Goal: Entertainment & Leisure: Browse casually

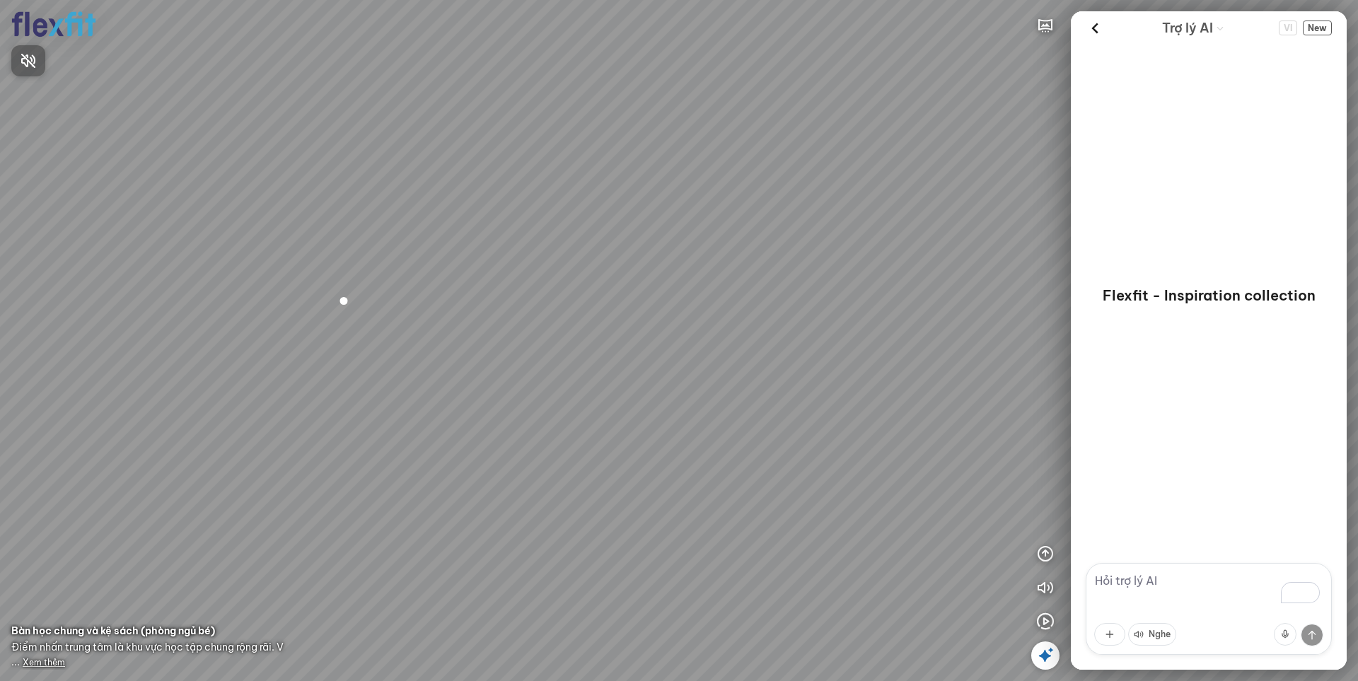
click at [1041, 621] on div at bounding box center [679, 340] width 1358 height 681
click at [1044, 622] on icon "button" at bounding box center [1045, 621] width 17 height 17
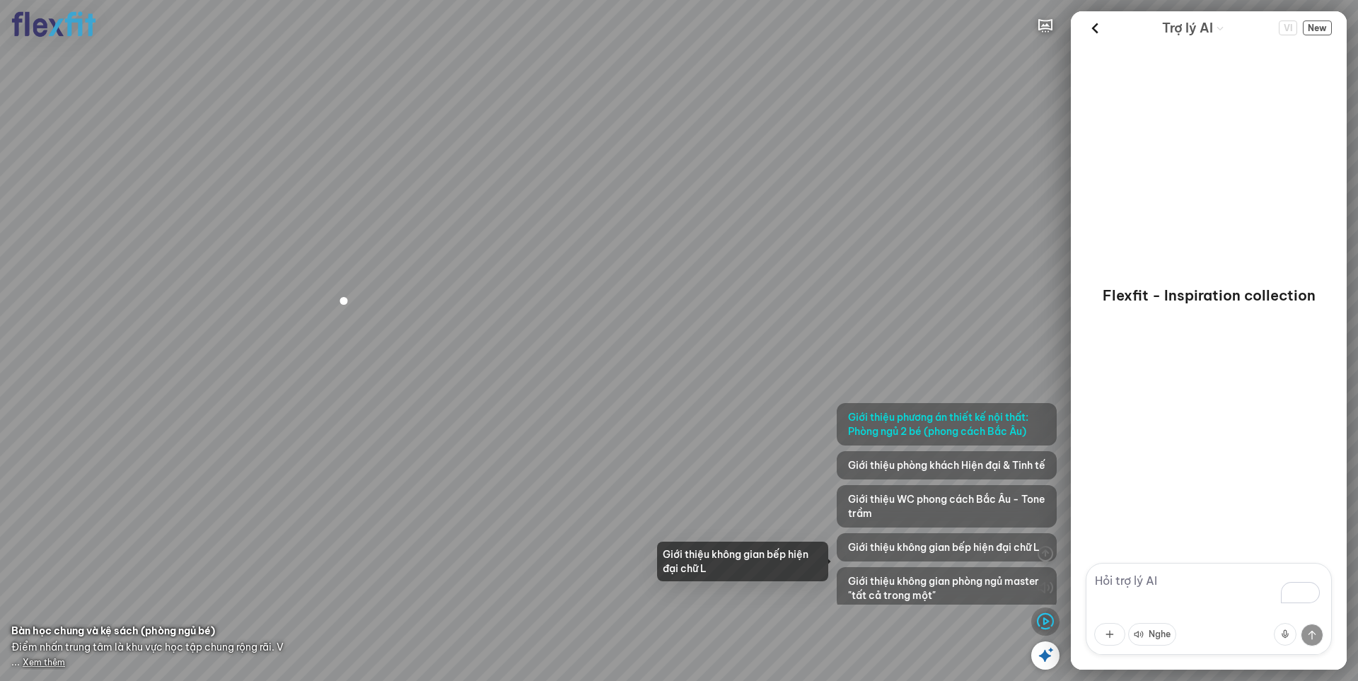
scroll to position [115, 0]
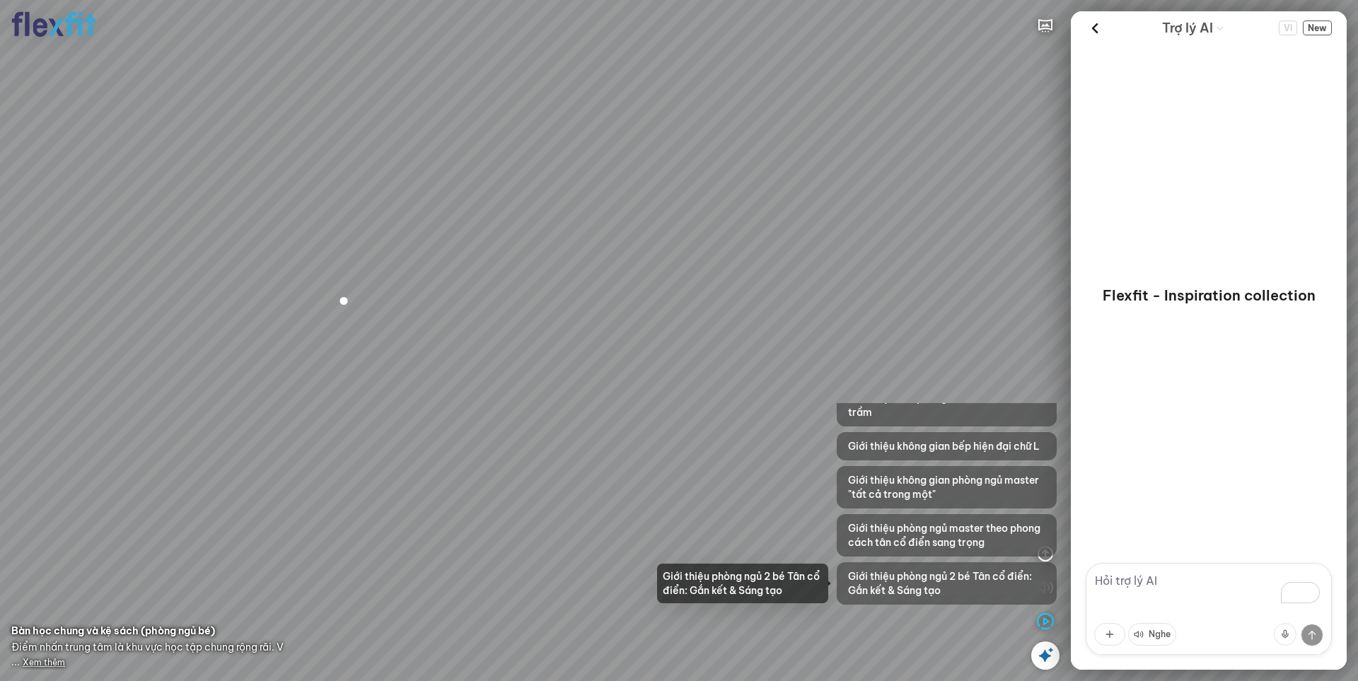
click at [930, 585] on span "Giới thiệu phòng ngủ 2 bé Tân cổ điển: Gắn kết & Sáng tạo" at bounding box center [946, 583] width 197 height 28
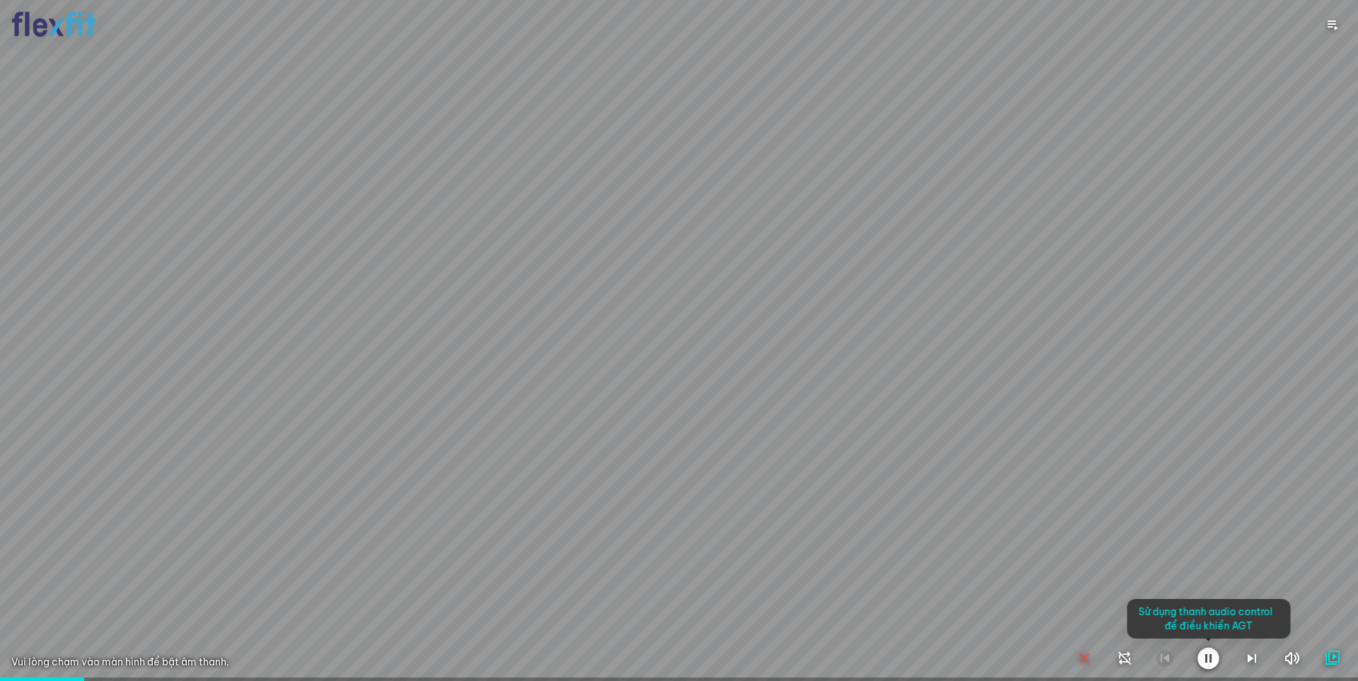
click at [1145, 426] on div at bounding box center [679, 340] width 1358 height 681
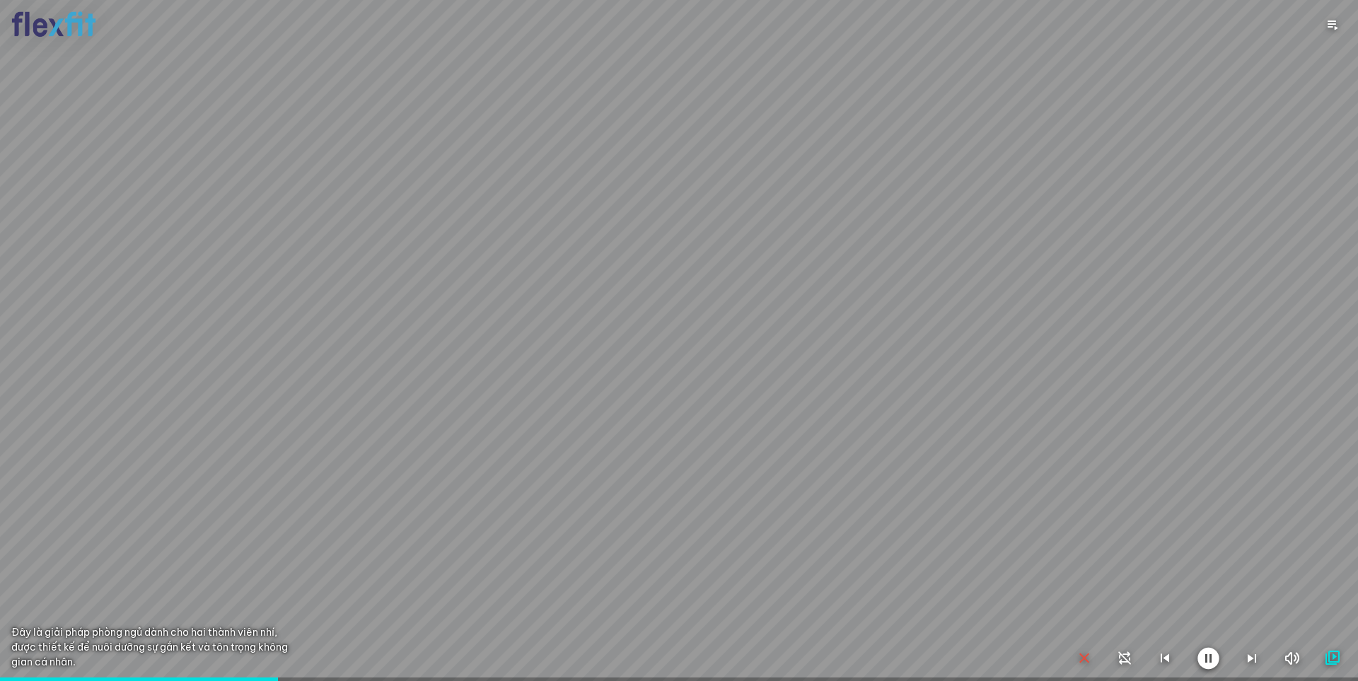
click at [1070, 660] on div at bounding box center [679, 340] width 1358 height 681
click at [1082, 652] on icon "button" at bounding box center [1083, 658] width 17 height 17
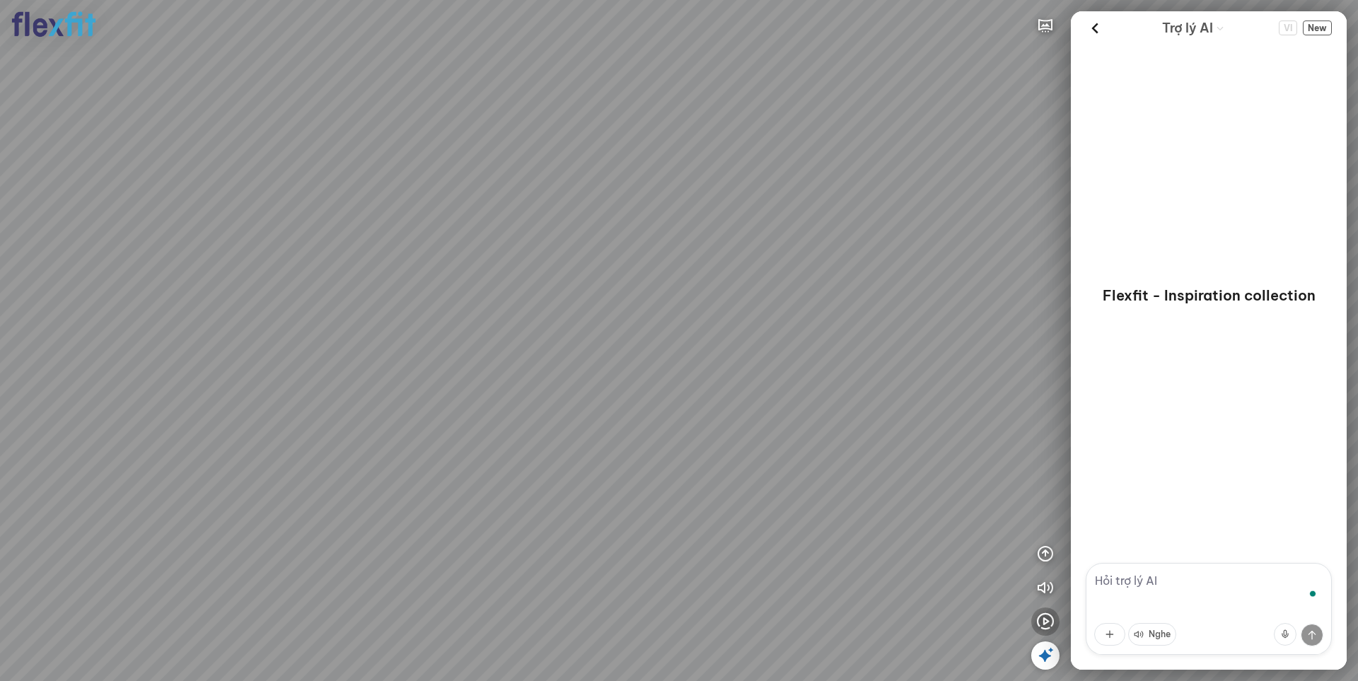
click at [1040, 621] on icon "button" at bounding box center [1045, 621] width 17 height 17
click at [1051, 624] on div at bounding box center [679, 340] width 1358 height 681
click at [1046, 624] on icon "button" at bounding box center [1045, 621] width 17 height 17
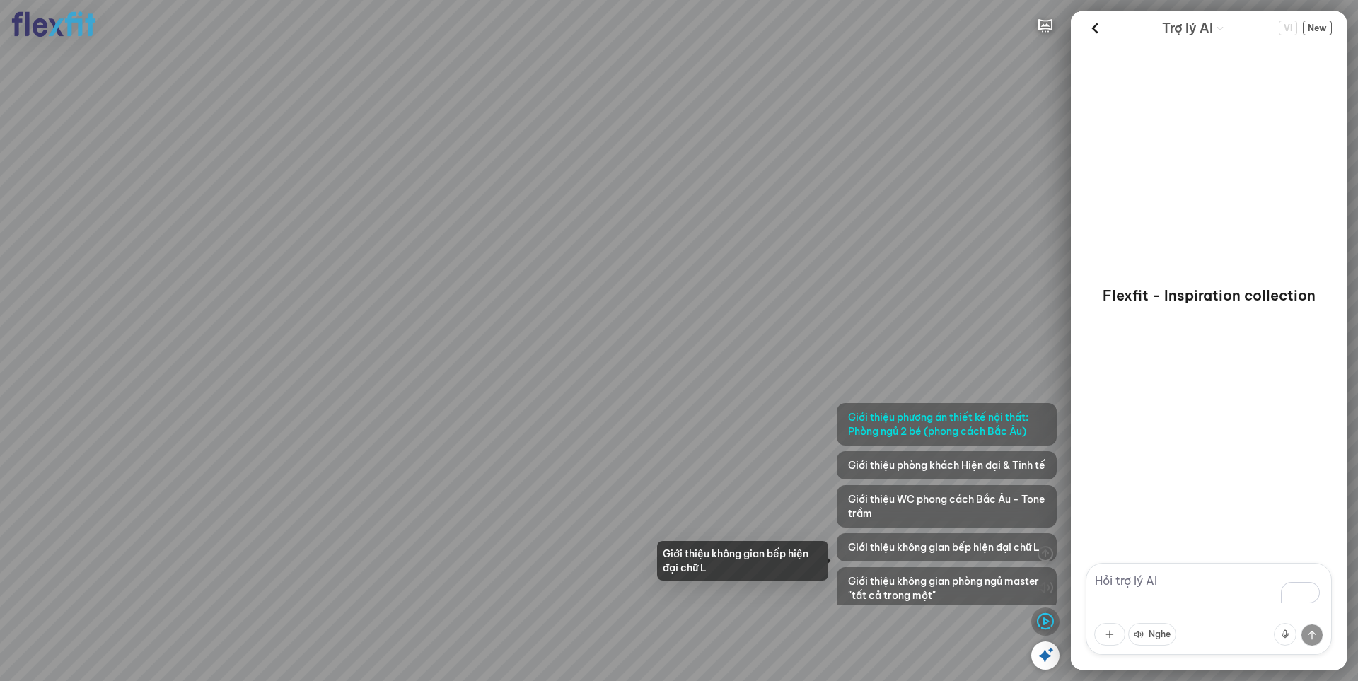
scroll to position [115, 0]
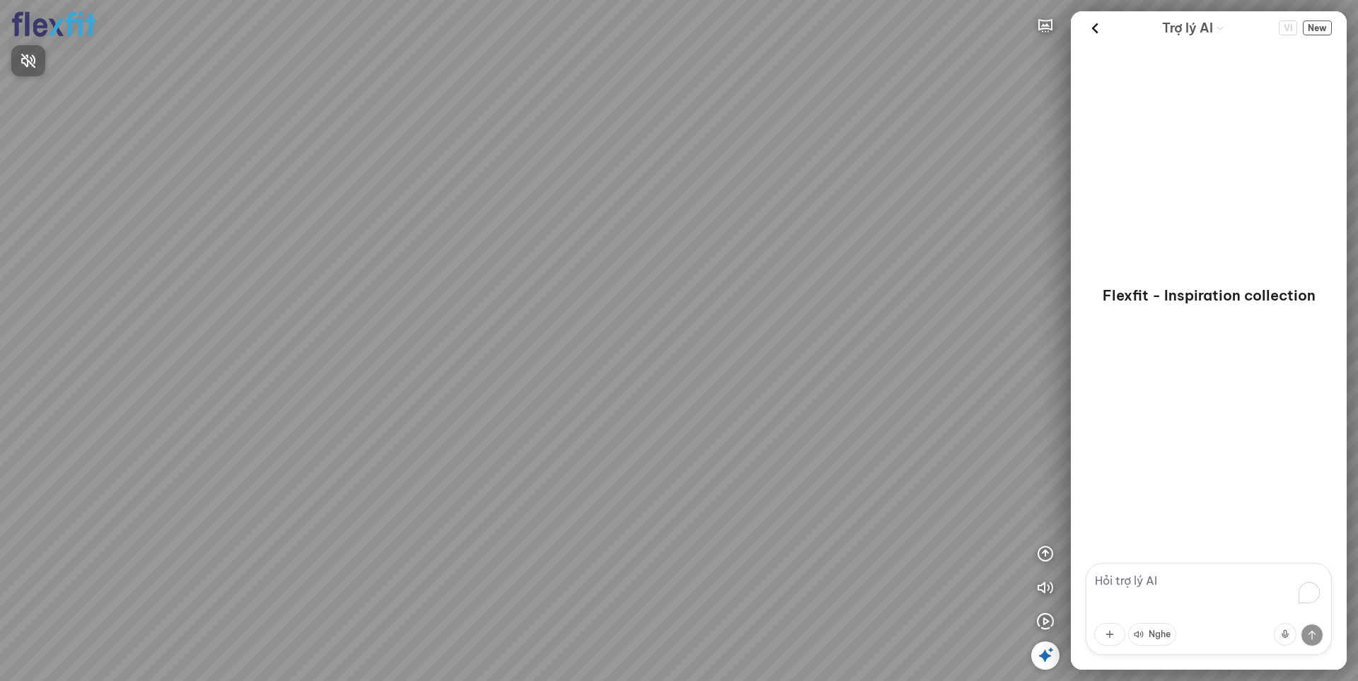
drag, startPoint x: 800, startPoint y: 247, endPoint x: 794, endPoint y: 427, distance: 179.7
click at [795, 427] on div at bounding box center [679, 340] width 1358 height 681
drag, startPoint x: 723, startPoint y: 234, endPoint x: 438, endPoint y: 392, distance: 325.7
click at [441, 392] on div at bounding box center [679, 340] width 1358 height 681
drag, startPoint x: 227, startPoint y: 354, endPoint x: 600, endPoint y: 379, distance: 373.4
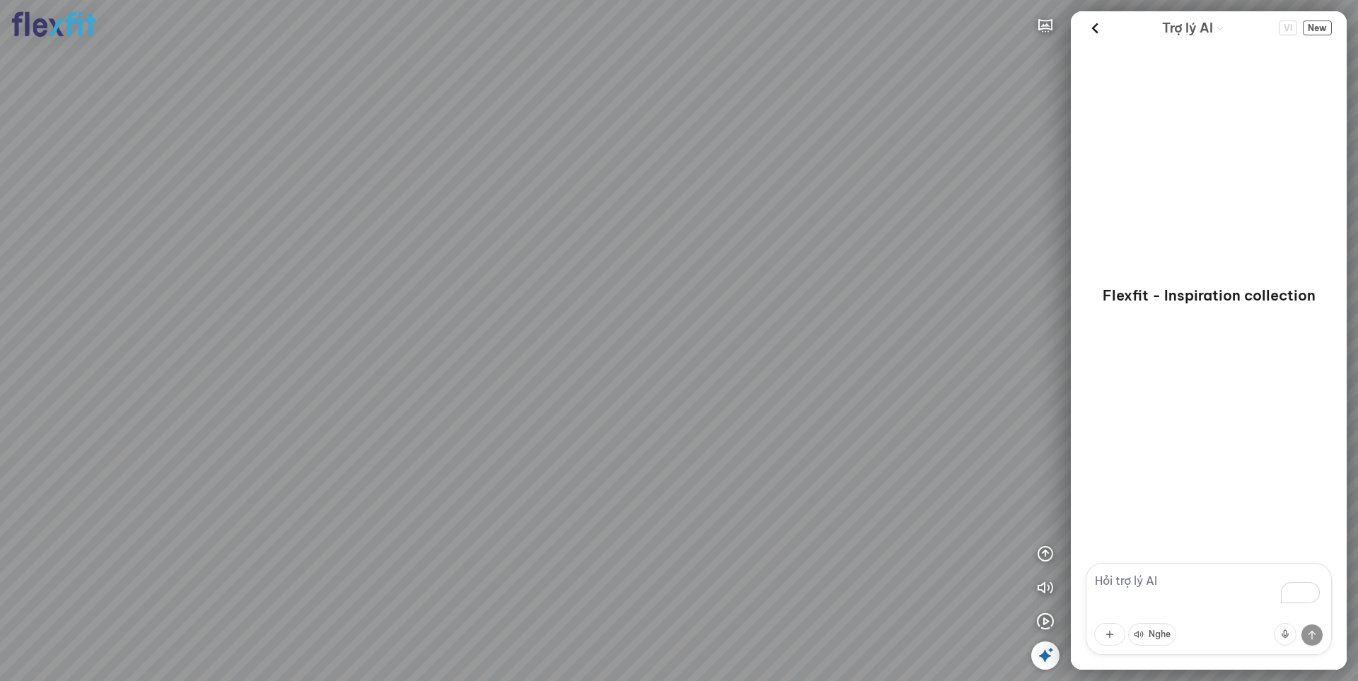
click at [583, 379] on div at bounding box center [679, 340] width 1358 height 681
drag, startPoint x: 675, startPoint y: 378, endPoint x: 599, endPoint y: 364, distance: 77.5
click at [746, 387] on div at bounding box center [679, 340] width 1358 height 681
drag, startPoint x: 598, startPoint y: 363, endPoint x: 868, endPoint y: 409, distance: 273.3
click at [759, 371] on div at bounding box center [679, 340] width 1358 height 681
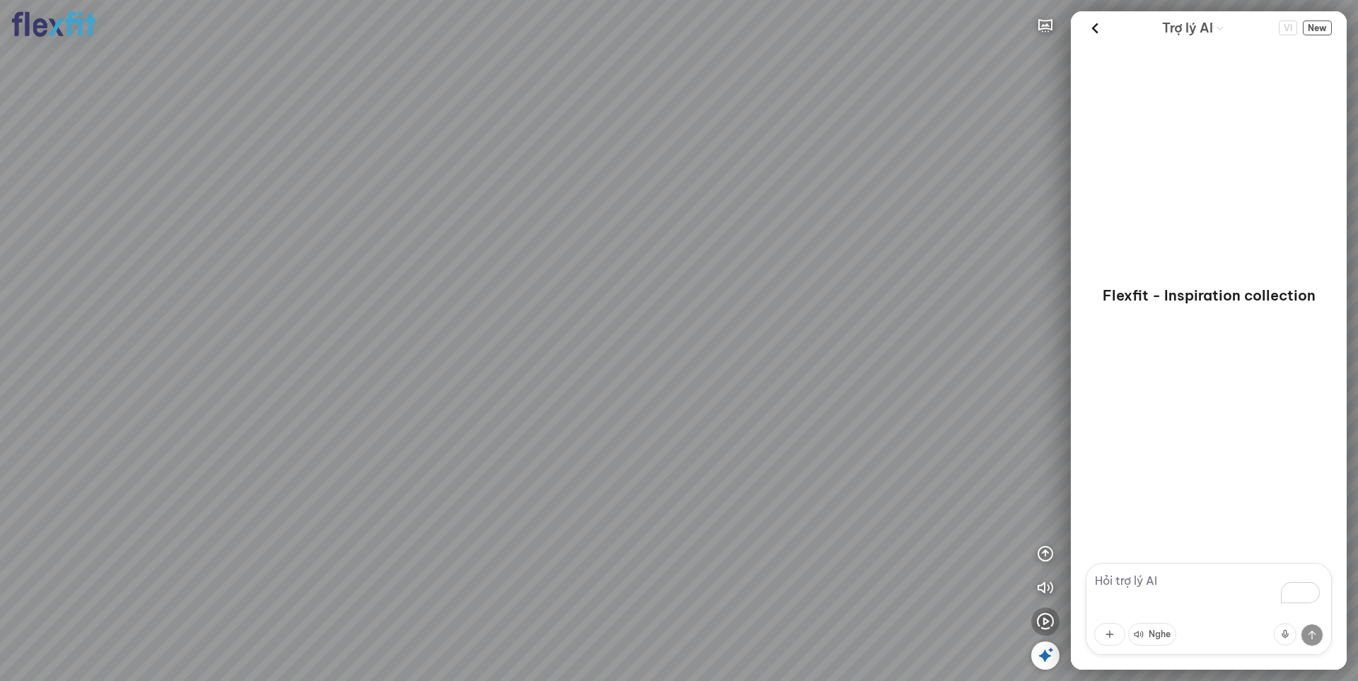
click at [1050, 619] on icon "button" at bounding box center [1045, 621] width 17 height 17
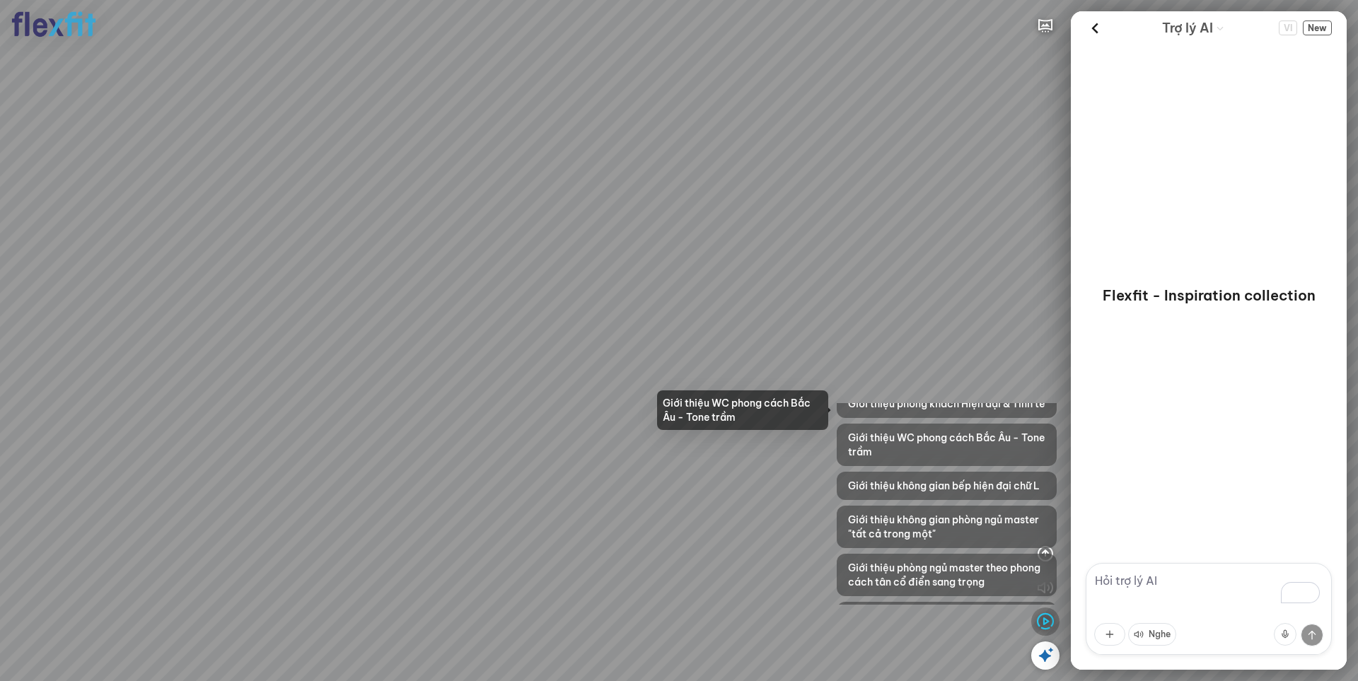
scroll to position [115, 0]
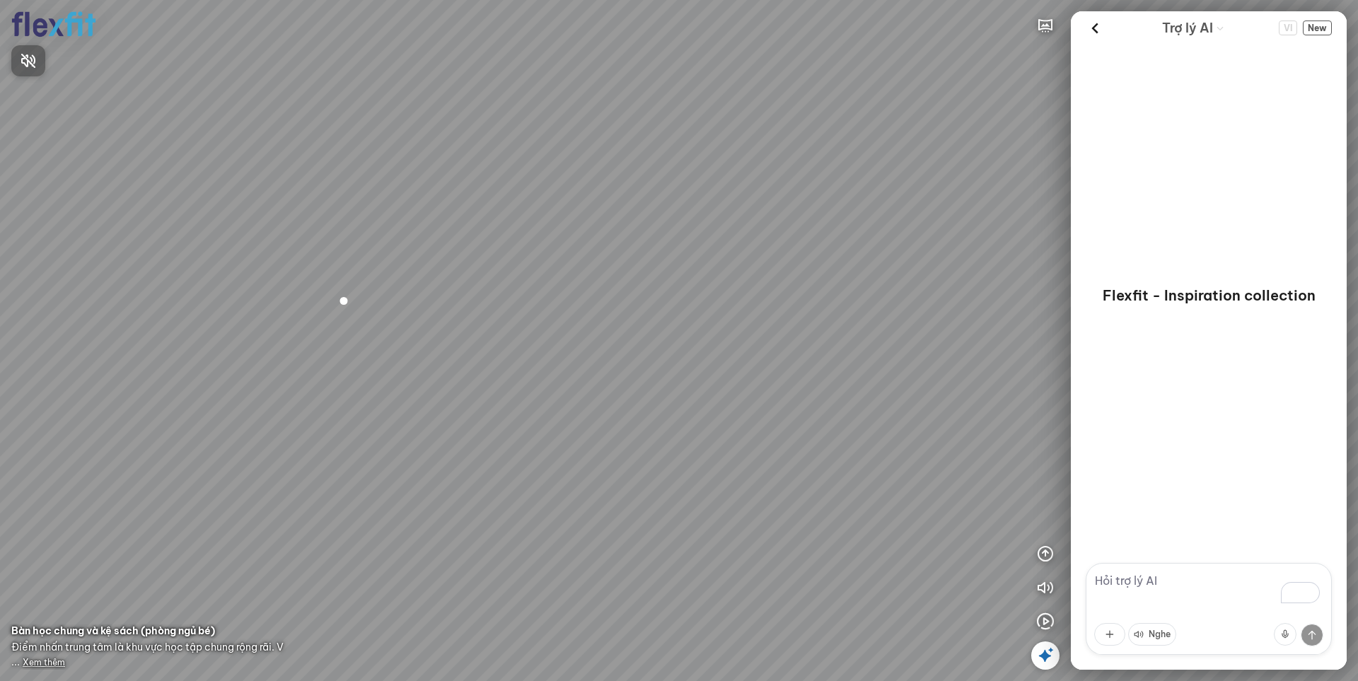
click at [1044, 619] on div at bounding box center [679, 340] width 1358 height 681
click at [1041, 621] on icon "button" at bounding box center [1045, 621] width 17 height 17
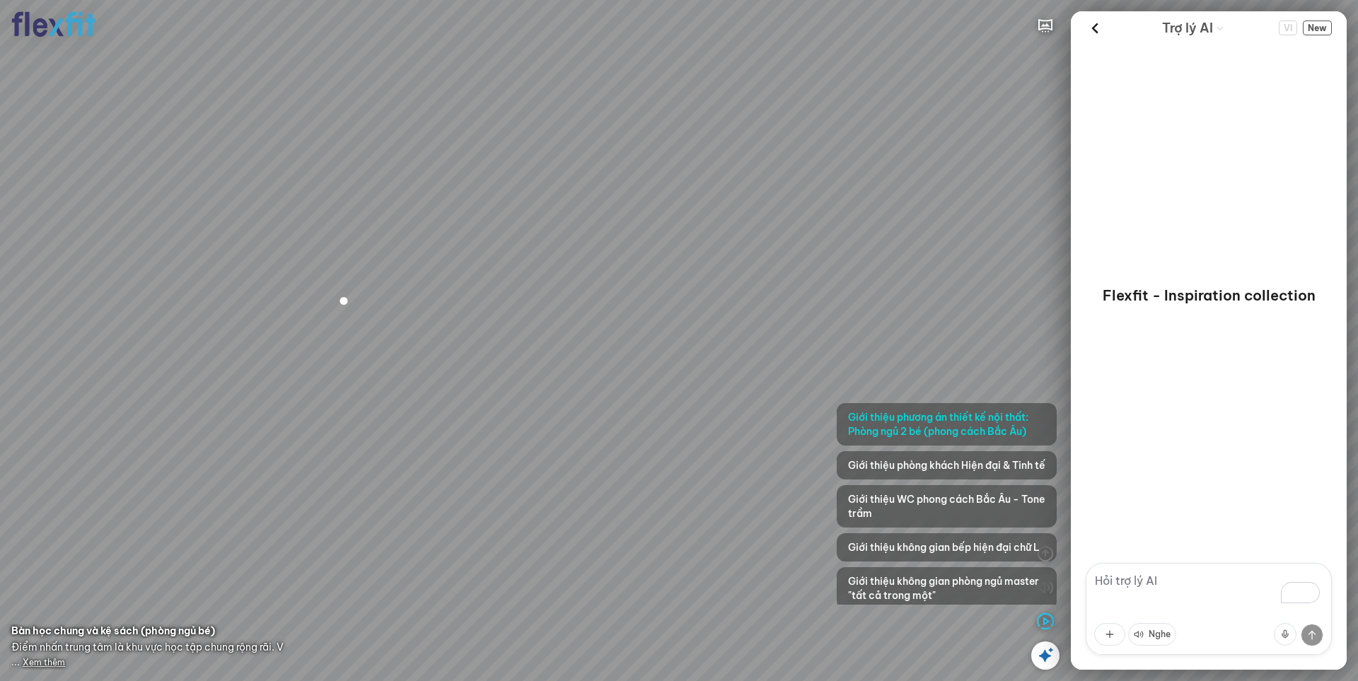
click at [975, 322] on div at bounding box center [679, 340] width 1358 height 681
drag, startPoint x: 792, startPoint y: 544, endPoint x: 781, endPoint y: 311, distance: 233.6
click at [790, 541] on div at bounding box center [679, 340] width 1358 height 681
drag, startPoint x: 556, startPoint y: 416, endPoint x: 644, endPoint y: 414, distance: 88.4
click at [639, 414] on div at bounding box center [679, 340] width 1358 height 681
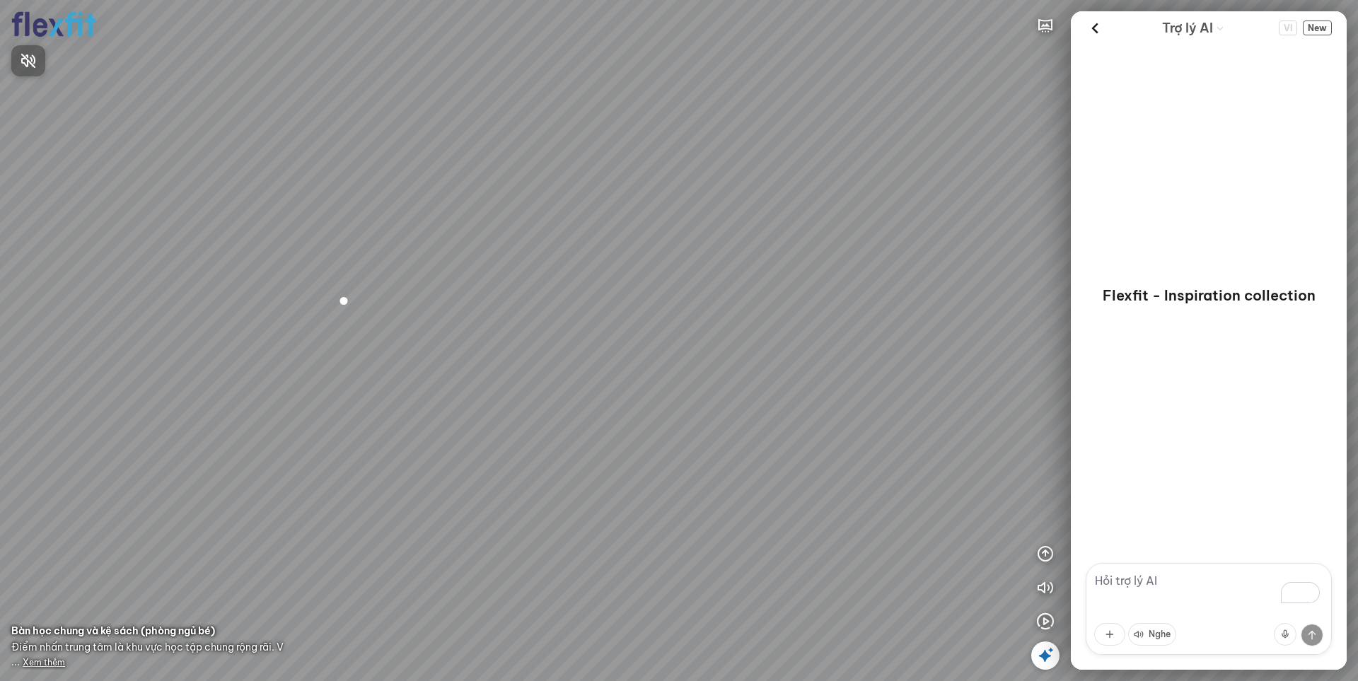
click at [1044, 553] on div at bounding box center [679, 340] width 1358 height 681
click at [1044, 556] on icon "button" at bounding box center [1045, 553] width 17 height 17
click at [1040, 471] on div at bounding box center [1045, 452] width 28 height 368
click at [1051, 481] on icon "button" at bounding box center [1045, 485] width 17 height 17
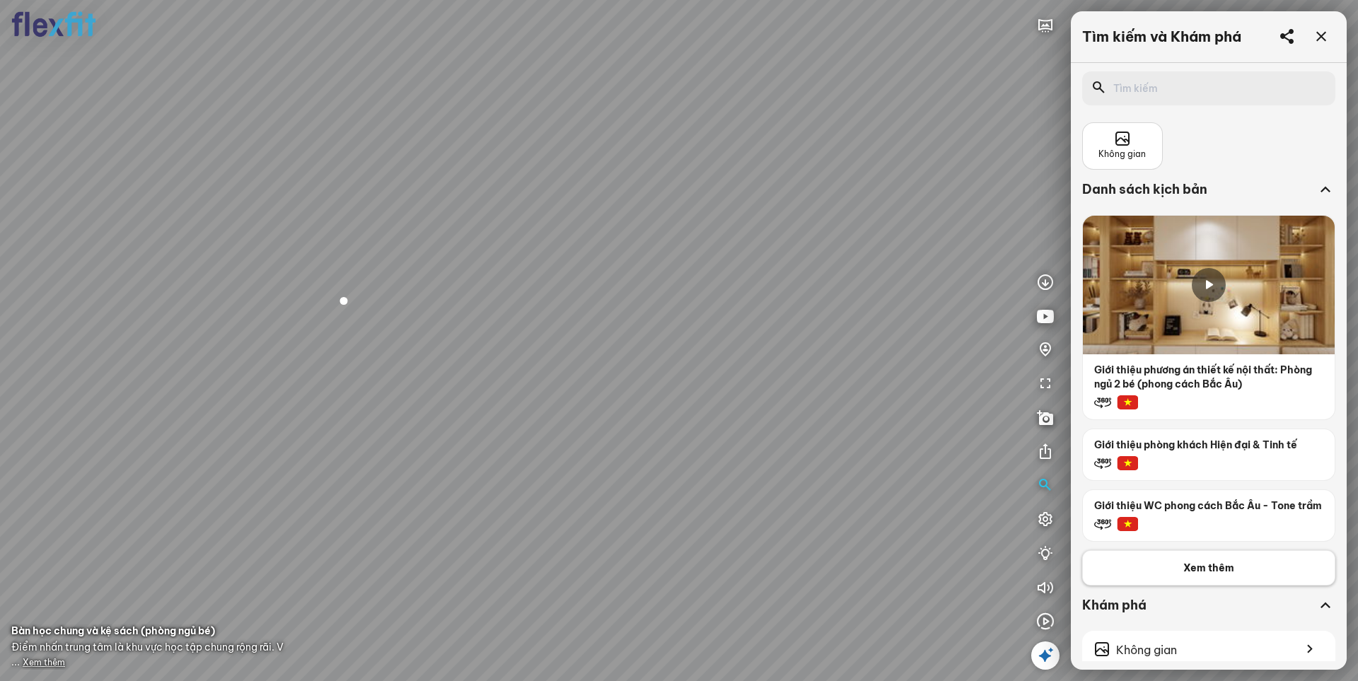
click at [1150, 573] on button "Xem thêm" at bounding box center [1208, 567] width 253 height 35
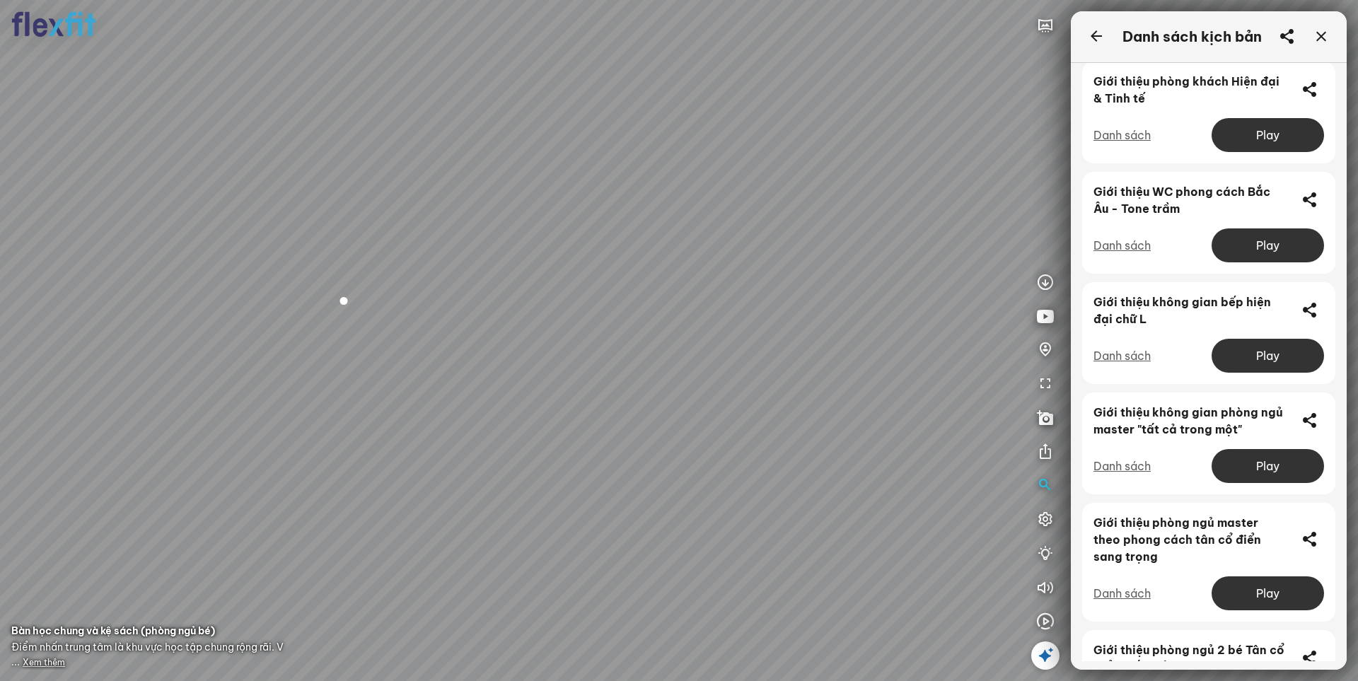
scroll to position [81, 0]
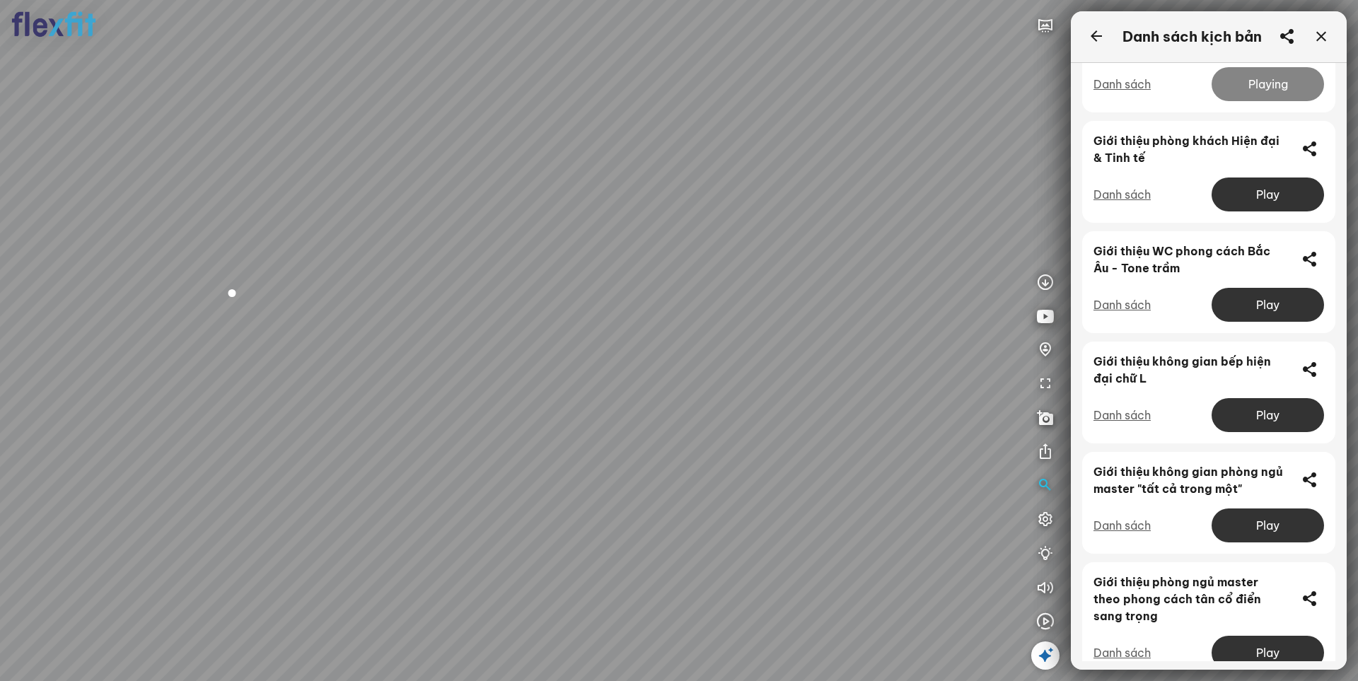
drag, startPoint x: 791, startPoint y: 225, endPoint x: 718, endPoint y: 212, distance: 73.9
click at [718, 212] on div at bounding box center [679, 340] width 1358 height 681
drag, startPoint x: 746, startPoint y: 215, endPoint x: 799, endPoint y: 220, distance: 53.3
click at [766, 209] on div at bounding box center [679, 340] width 1358 height 681
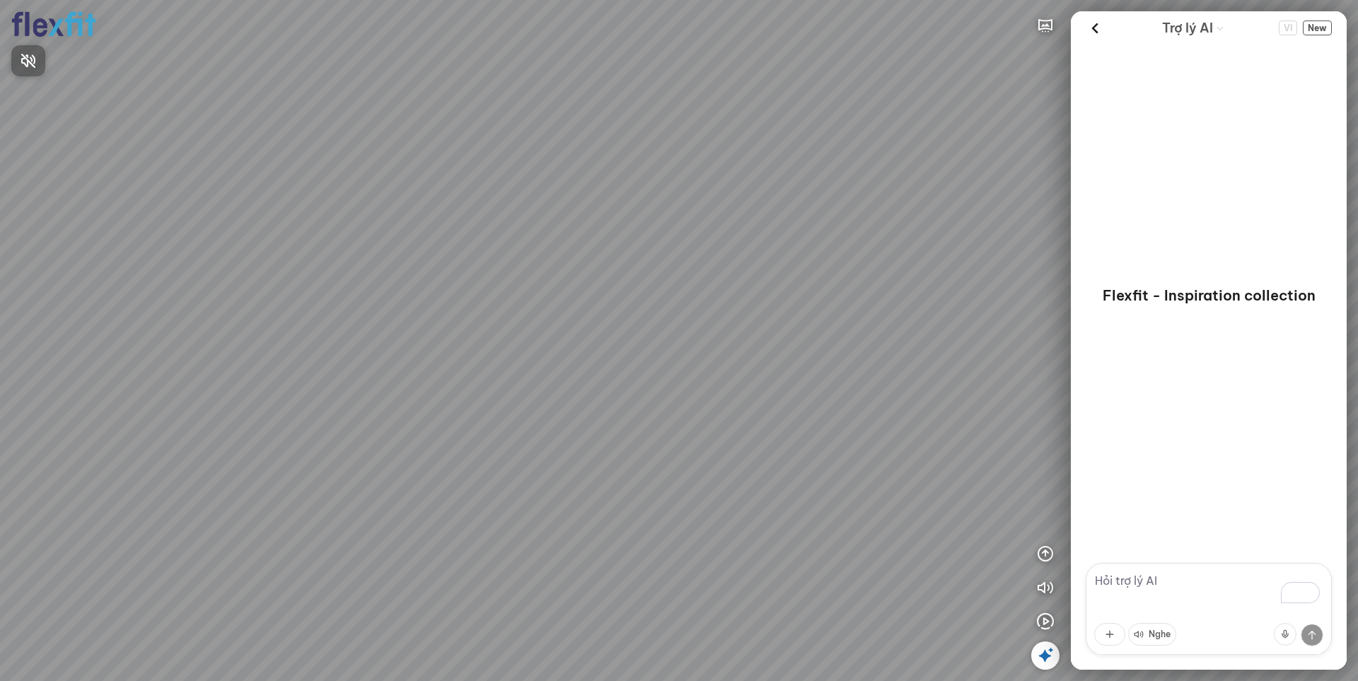
click at [1044, 556] on div at bounding box center [679, 340] width 1358 height 681
click at [1045, 550] on icon "button" at bounding box center [1045, 553] width 17 height 17
click at [1049, 626] on icon "button" at bounding box center [1045, 621] width 17 height 17
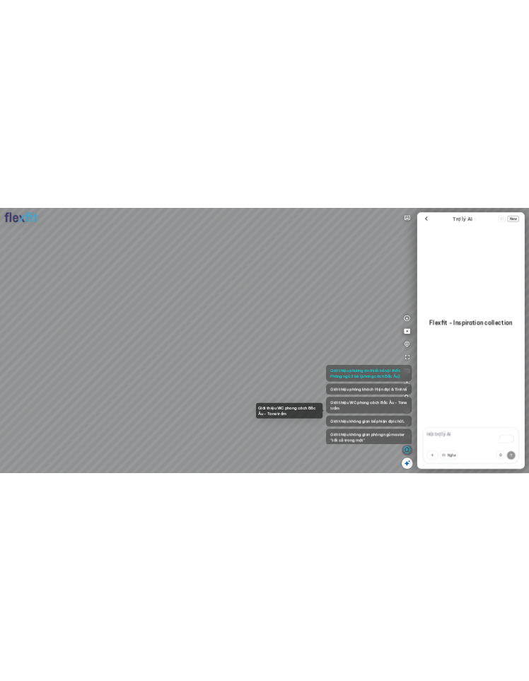
scroll to position [115, 0]
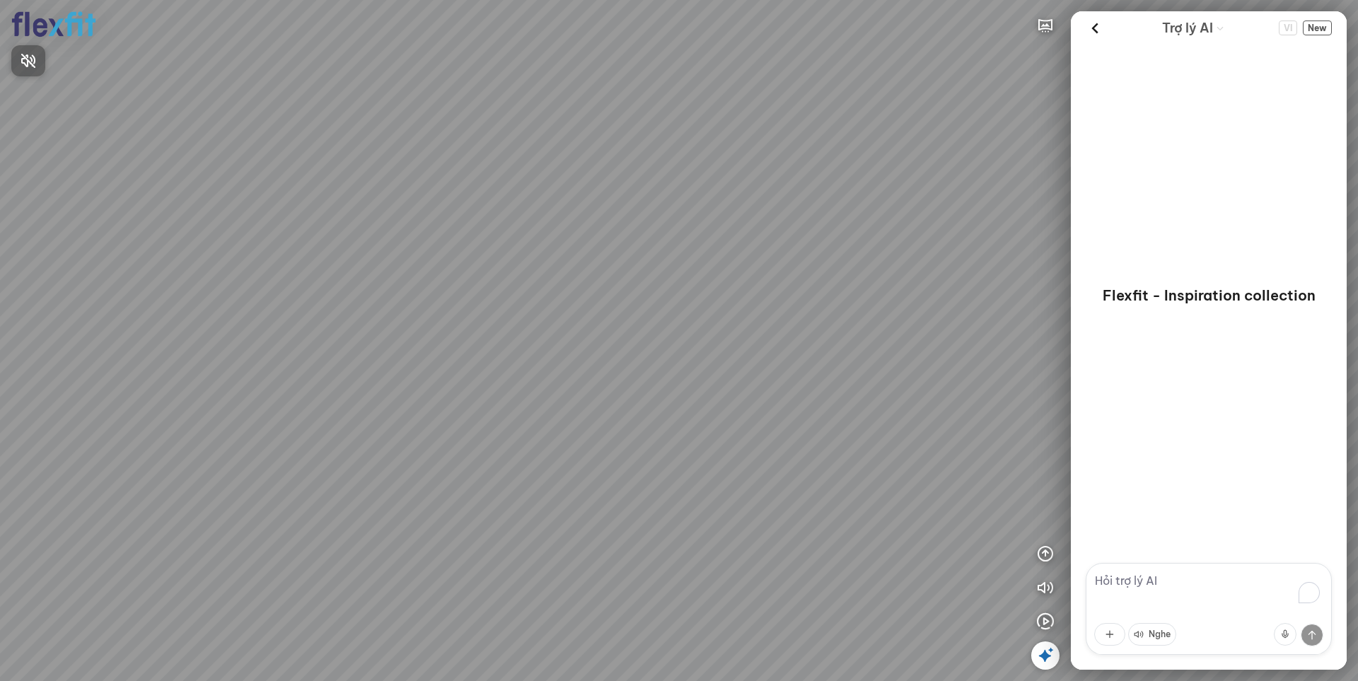
click at [1041, 621] on div at bounding box center [679, 340] width 1358 height 681
click at [1039, 621] on icon "button" at bounding box center [1045, 621] width 17 height 17
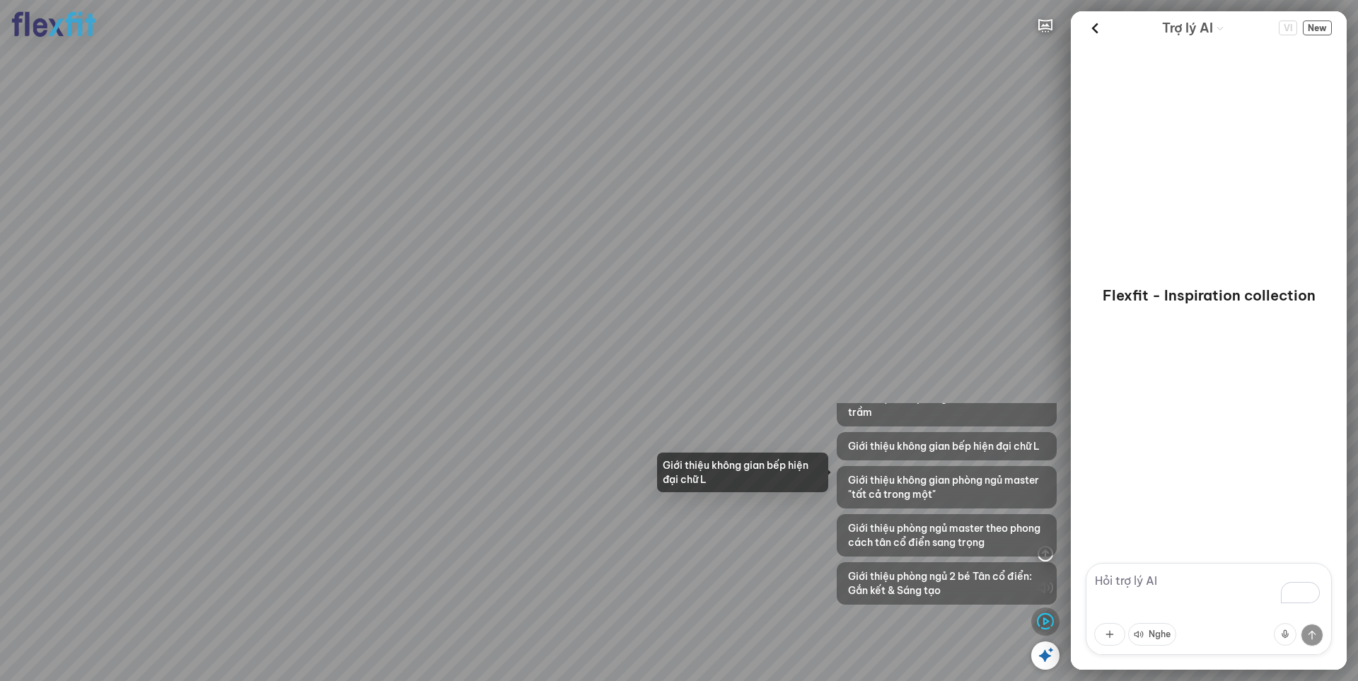
scroll to position [115, 0]
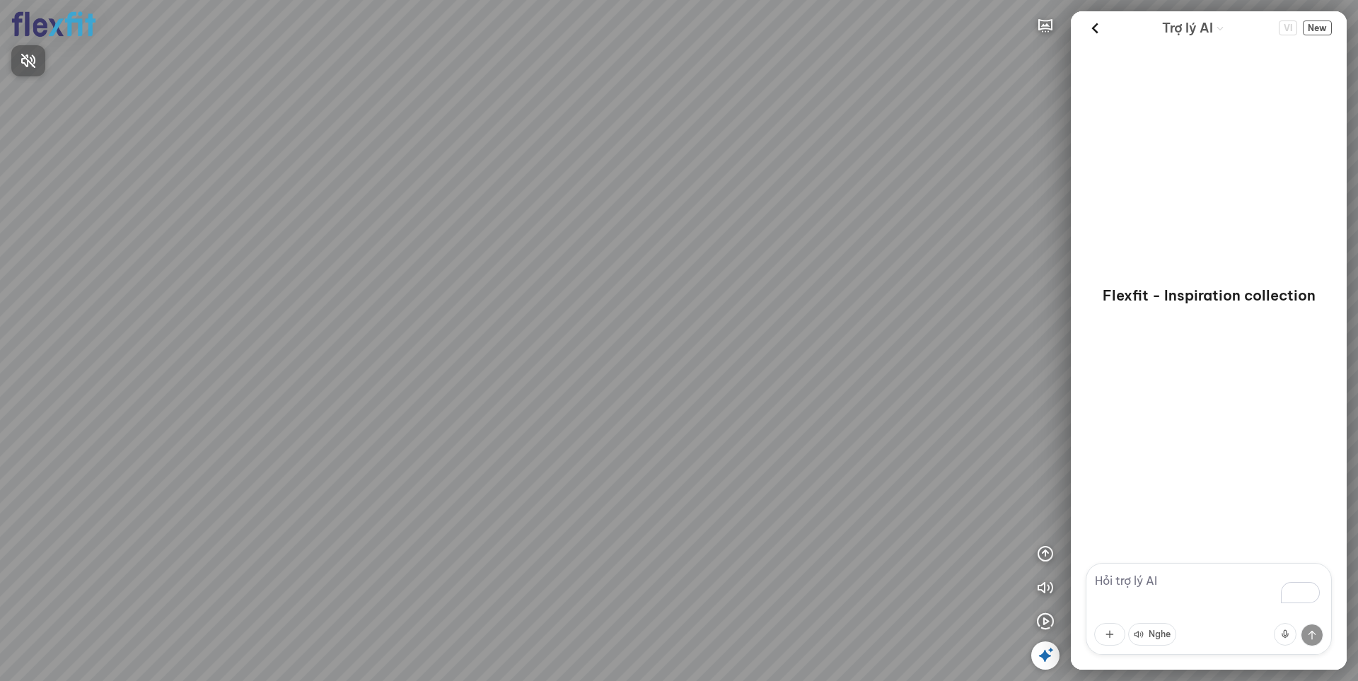
click at [1046, 621] on div at bounding box center [679, 340] width 1358 height 681
click at [1048, 622] on icon "button" at bounding box center [1045, 621] width 17 height 17
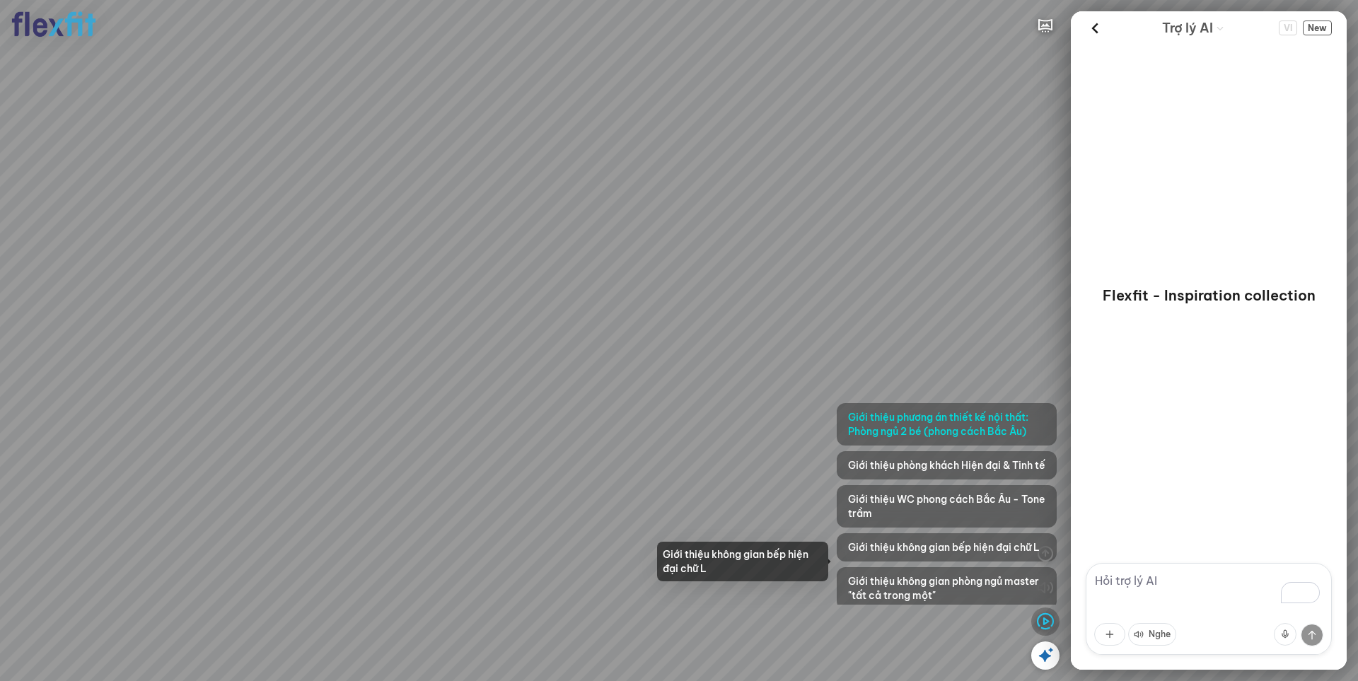
scroll to position [197, 0]
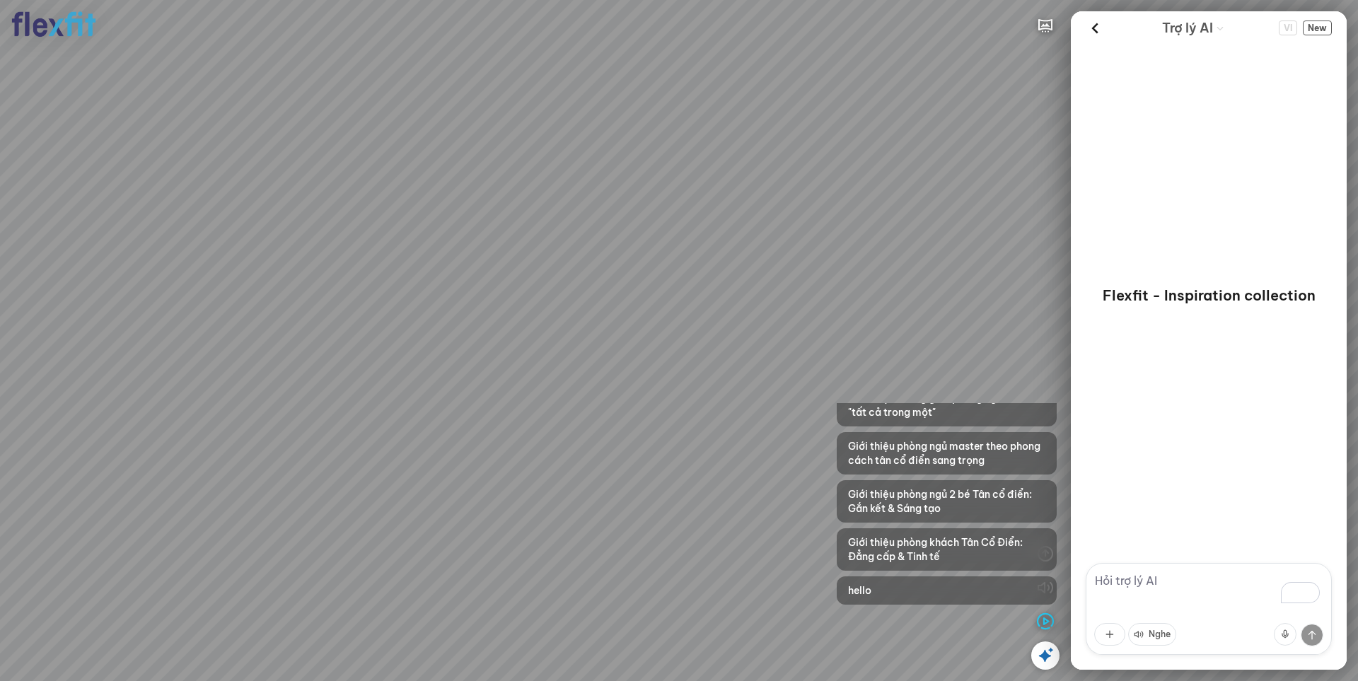
click at [716, 469] on div at bounding box center [679, 340] width 1358 height 681
click at [927, 549] on span "Giới thiệu phòng khách Tân Cổ Điển: Đẳng cấp & Tinh tế" at bounding box center [946, 549] width 197 height 28
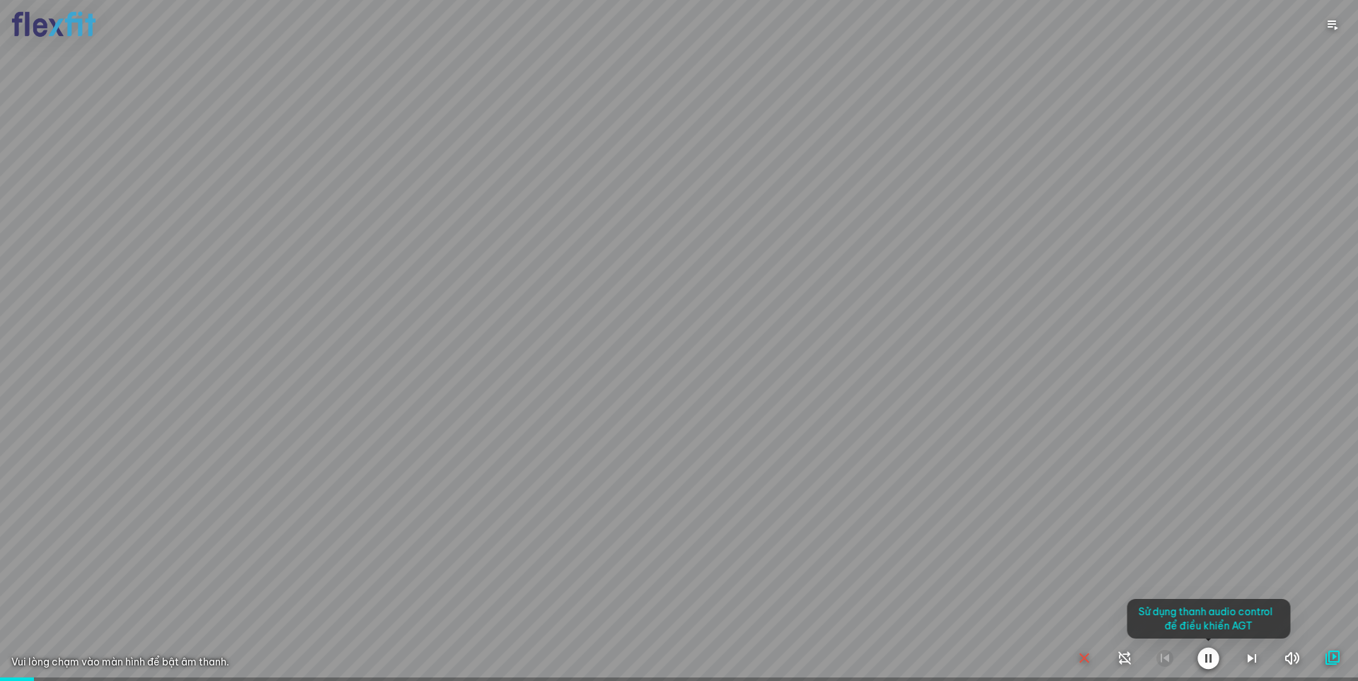
click at [894, 541] on div at bounding box center [679, 340] width 1358 height 681
click at [1293, 653] on icon "button" at bounding box center [1292, 658] width 18 height 17
click at [1292, 657] on icon "button" at bounding box center [1291, 658] width 17 height 17
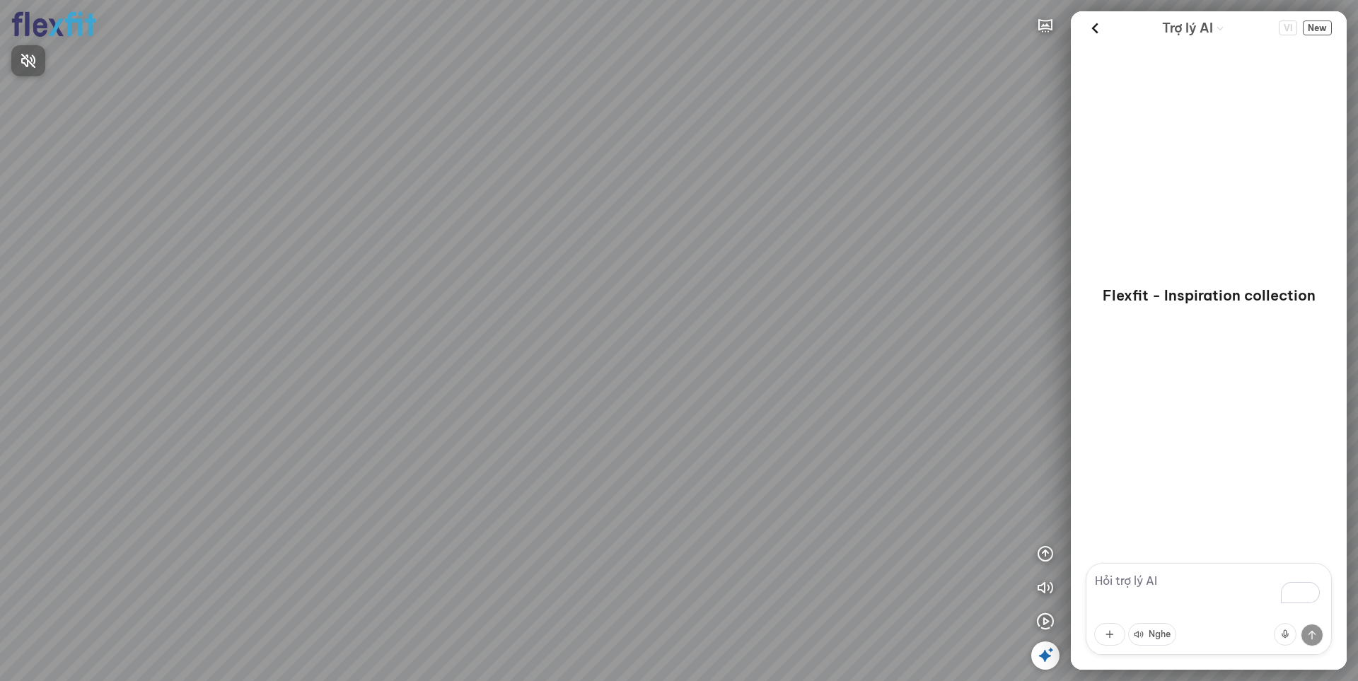
click at [1049, 619] on div at bounding box center [679, 340] width 1358 height 681
click at [1046, 621] on icon "button" at bounding box center [1045, 621] width 17 height 17
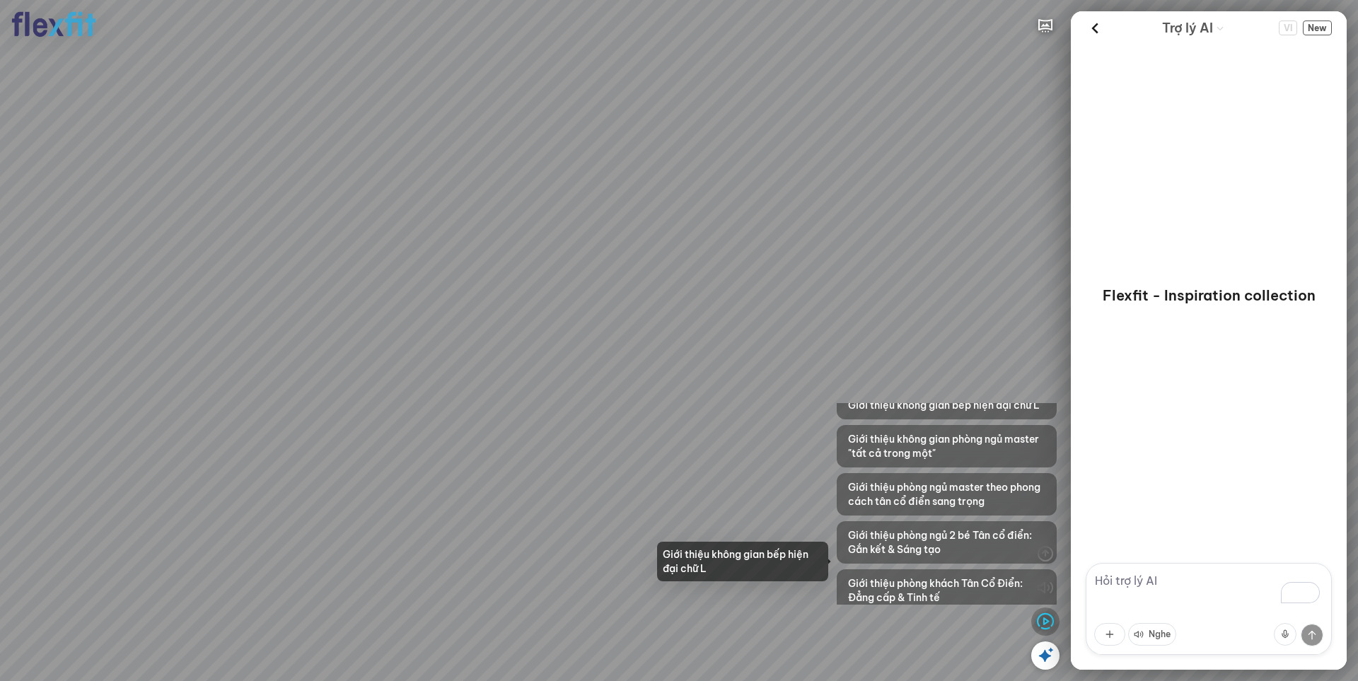
scroll to position [197, 0]
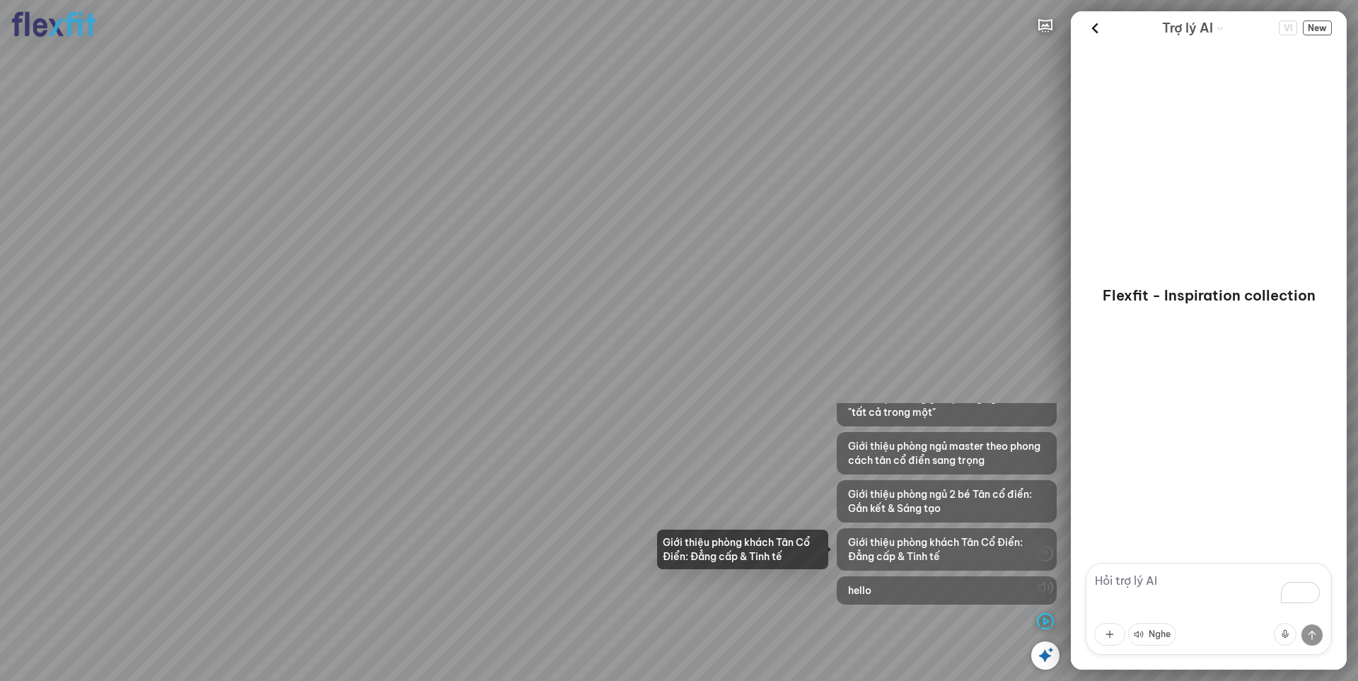
click at [988, 561] on span "Giới thiệu phòng khách Tân Cổ Điển: Đẳng cấp & Tinh tế" at bounding box center [946, 549] width 197 height 28
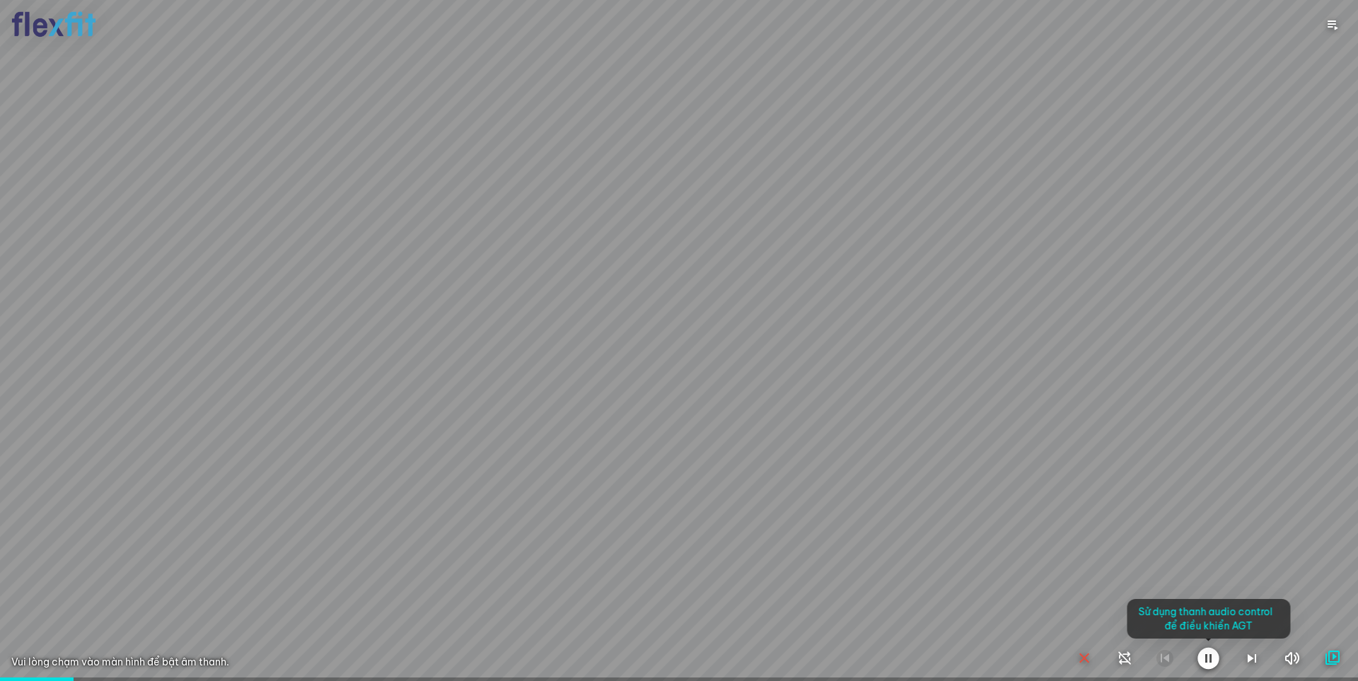
click at [1059, 573] on div at bounding box center [679, 340] width 1358 height 681
